Goal: Navigation & Orientation: Find specific page/section

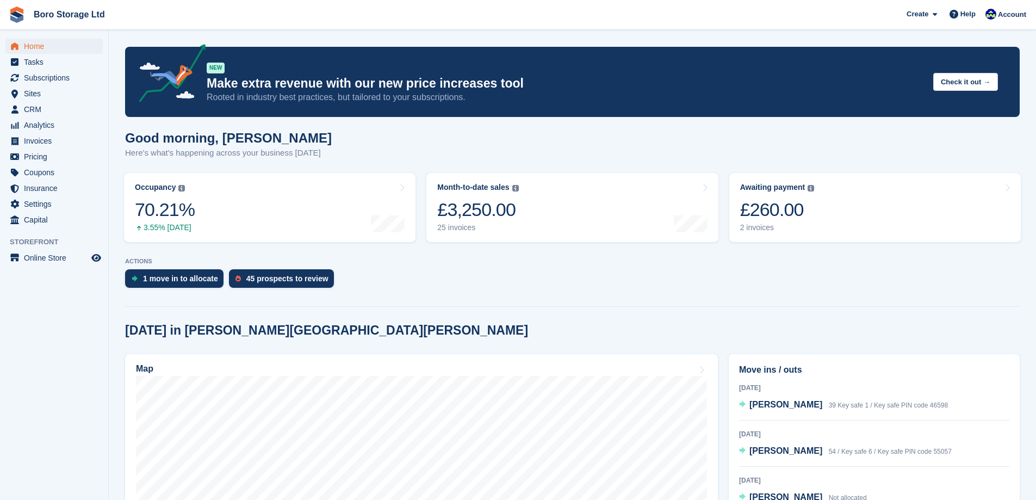
scroll to position [163, 0]
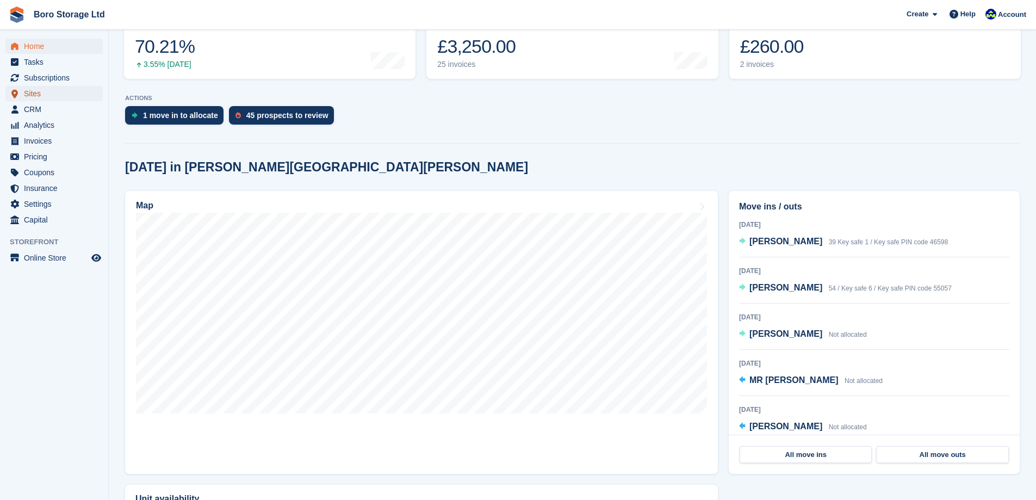
click at [39, 98] on span "Sites" at bounding box center [56, 93] width 65 height 15
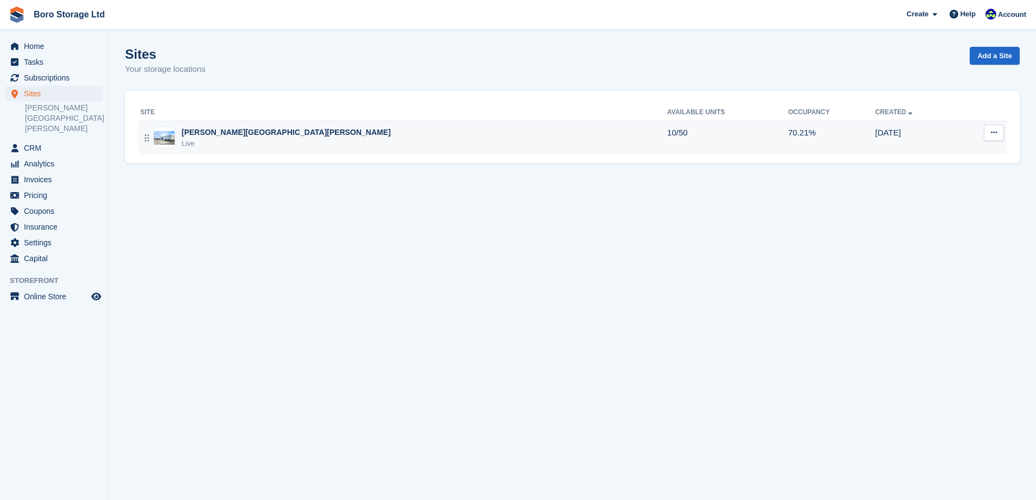
click at [210, 131] on div "[PERSON_NAME][GEOGRAPHIC_DATA][PERSON_NAME]" at bounding box center [286, 132] width 209 height 11
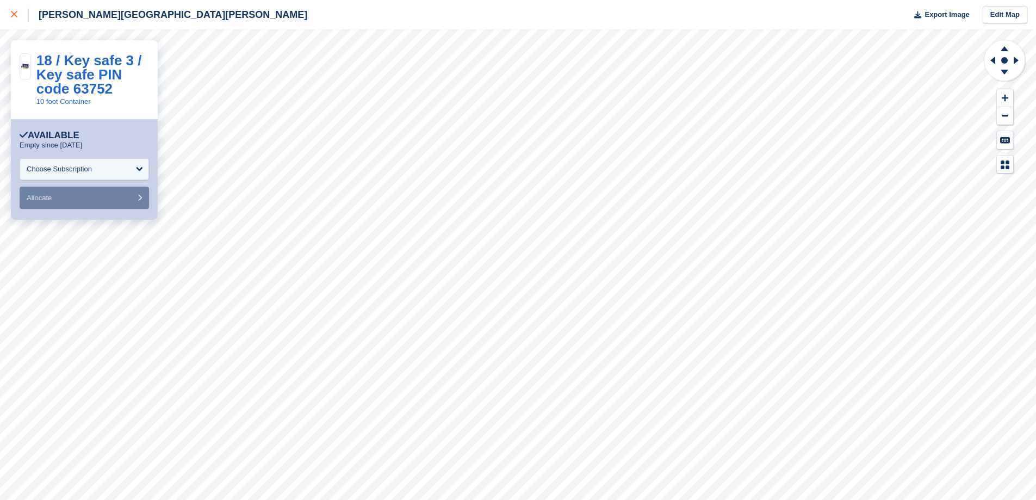
click at [14, 15] on icon at bounding box center [14, 14] width 7 height 7
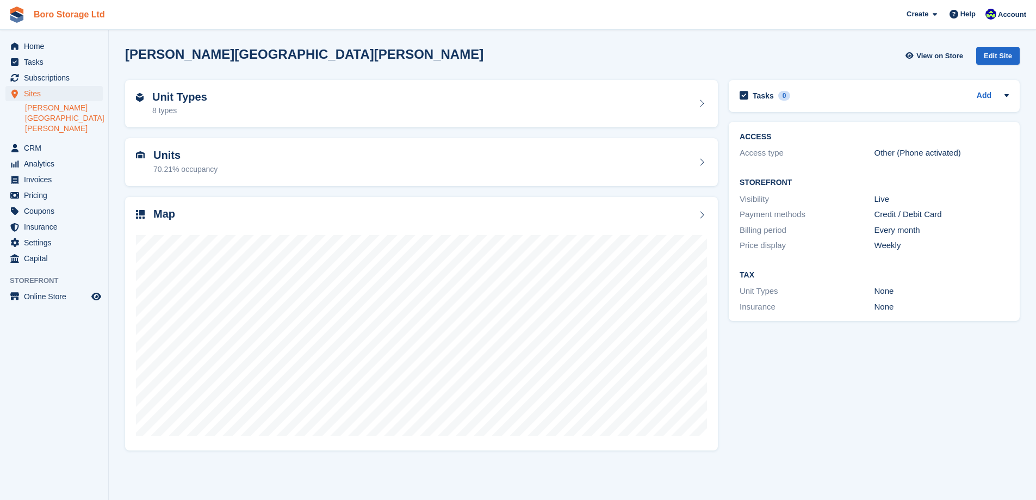
click at [69, 16] on link "Boro Storage Ltd" at bounding box center [69, 14] width 80 height 18
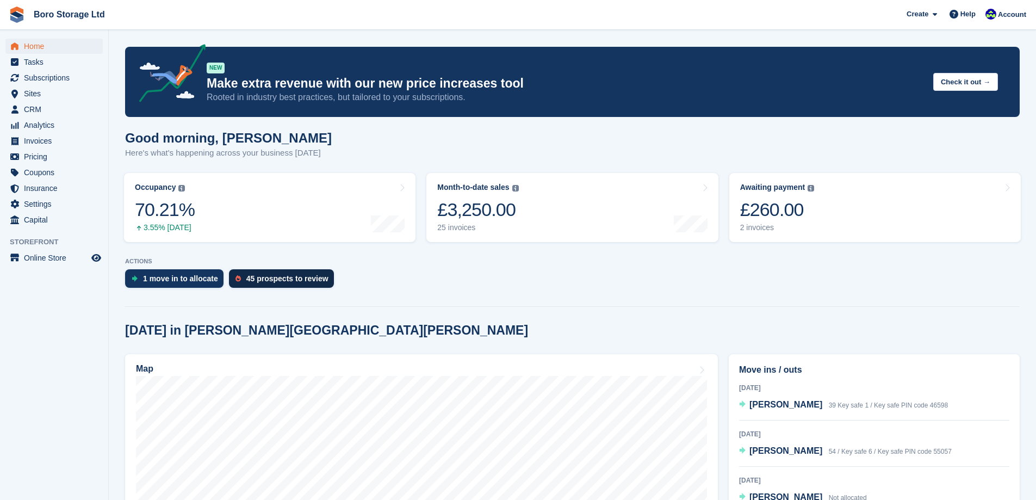
click at [278, 280] on div "45 prospects to review" at bounding box center [287, 278] width 82 height 9
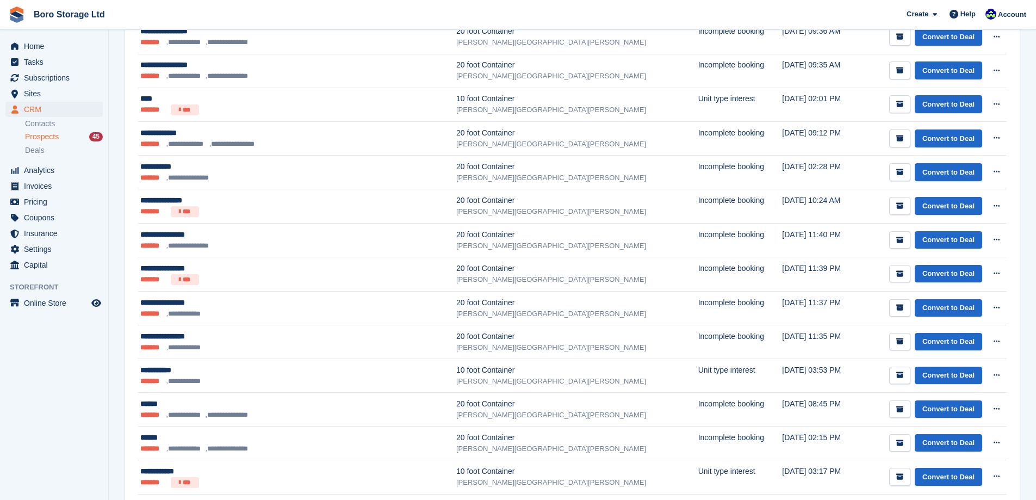
scroll to position [653, 0]
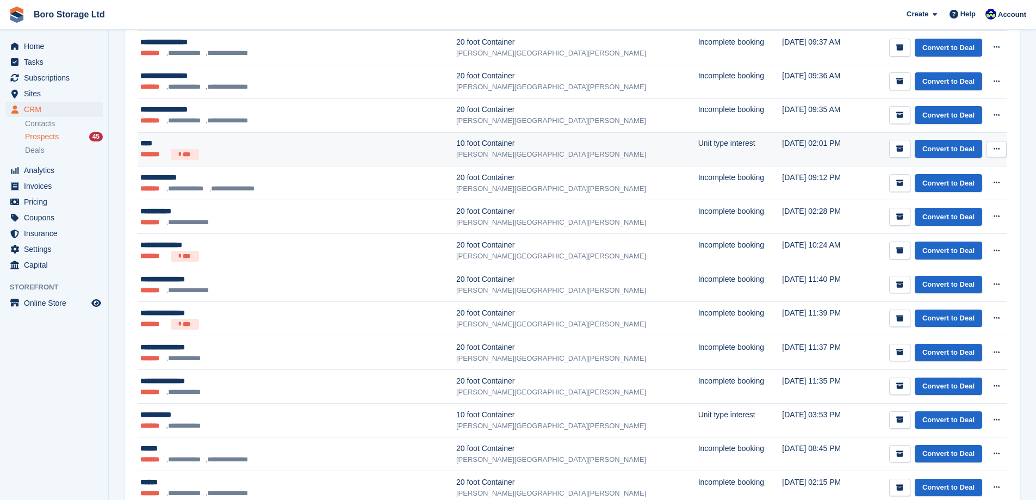
click at [456, 159] on div "[PERSON_NAME][GEOGRAPHIC_DATA][PERSON_NAME]" at bounding box center [577, 154] width 242 height 11
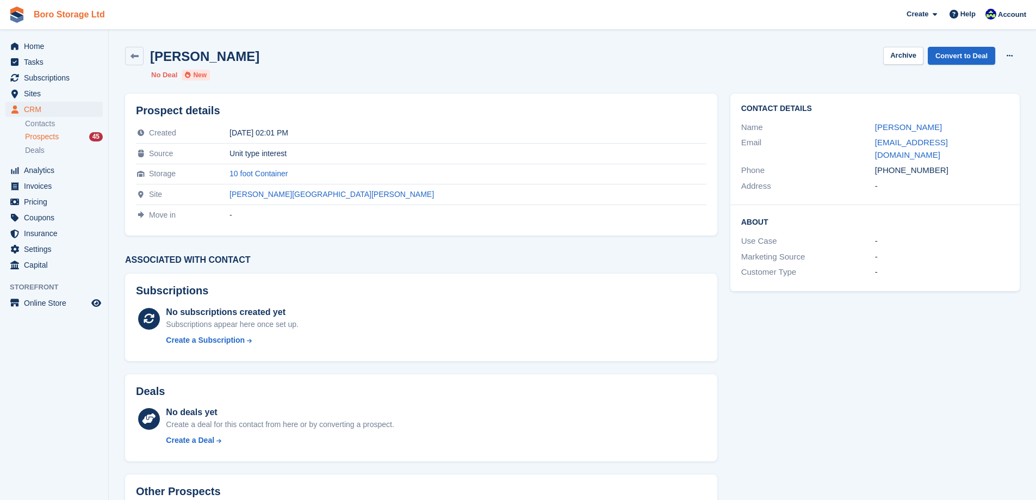
click at [72, 19] on link "Boro Storage Ltd" at bounding box center [69, 14] width 80 height 18
